Goal: Task Accomplishment & Management: Use online tool/utility

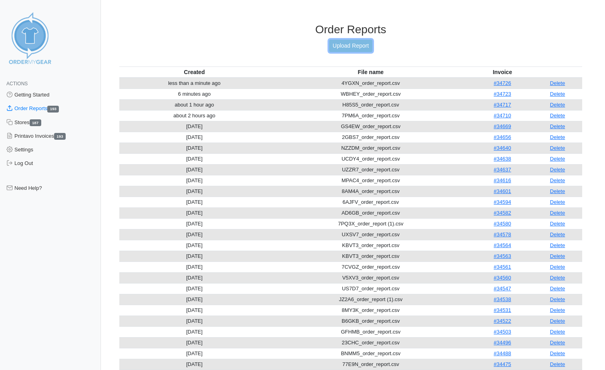
click at [362, 46] on link "Upload Report" at bounding box center [350, 46] width 43 height 12
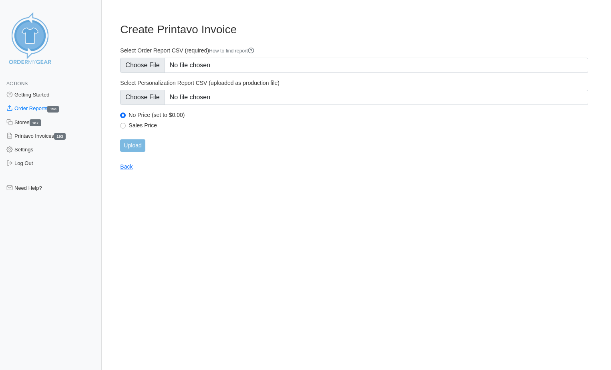
type input "C:\fakepath\GP223_order_report.csv"
click at [136, 147] on input "Upload" at bounding box center [132, 145] width 25 height 12
